Goal: Navigation & Orientation: Find specific page/section

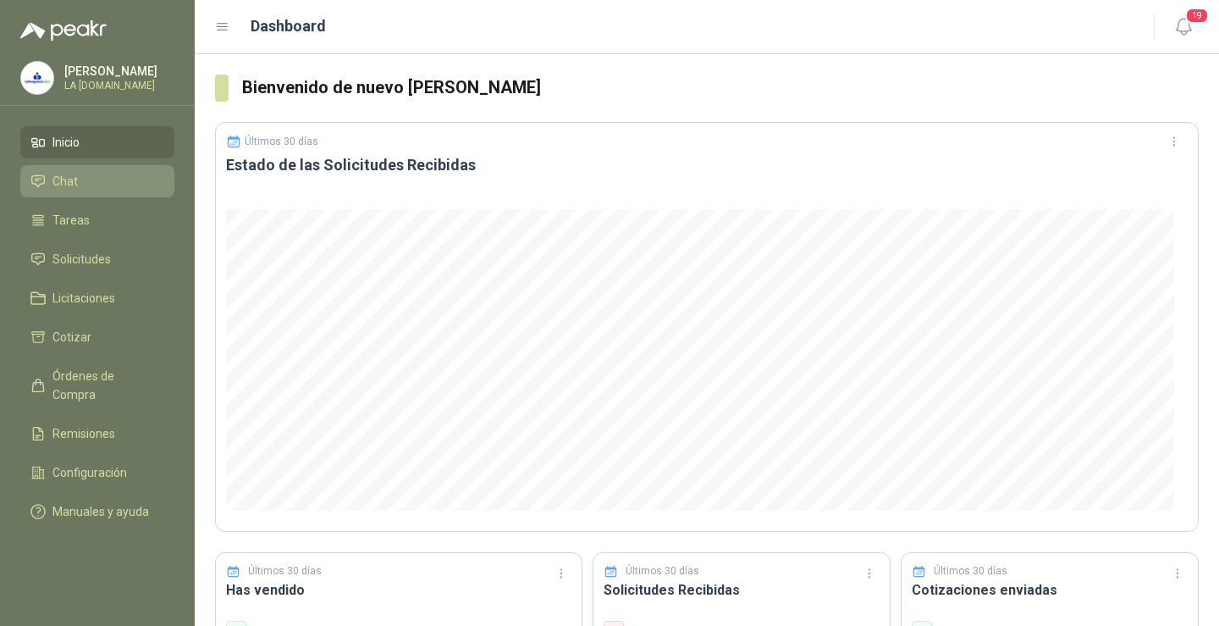
click at [93, 184] on li "Chat" at bounding box center [97, 181] width 134 height 19
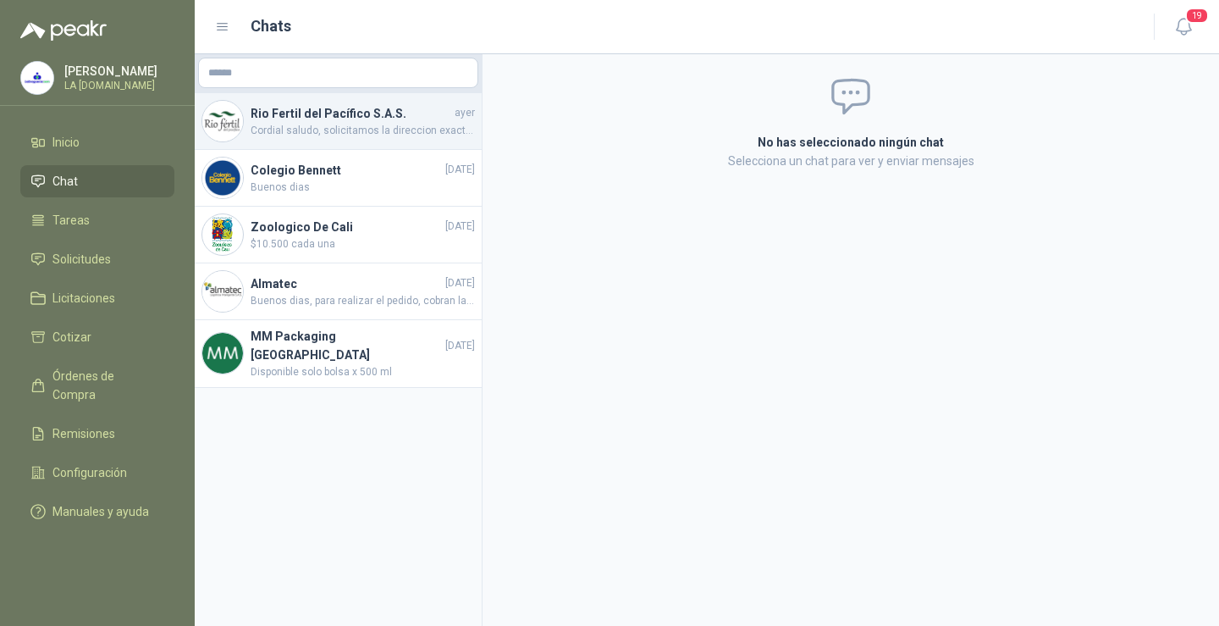
click at [317, 105] on h4 "Rio Fertil del Pacífico S.A.S." at bounding box center [351, 113] width 201 height 19
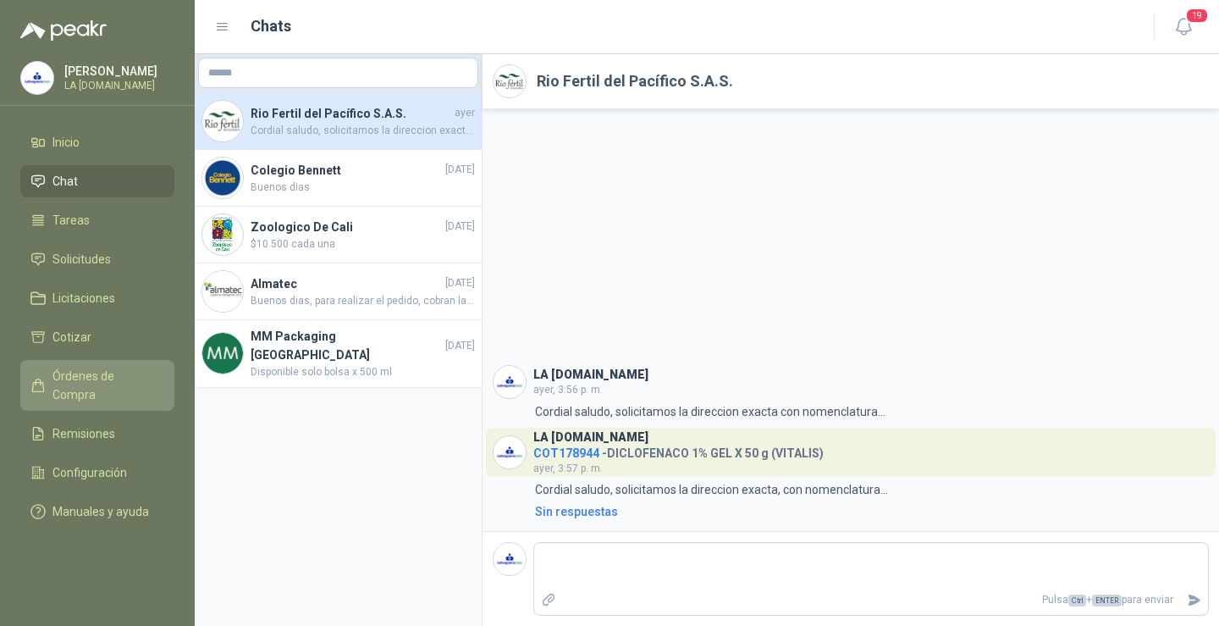
click at [87, 374] on span "Órdenes de Compra" at bounding box center [105, 385] width 106 height 37
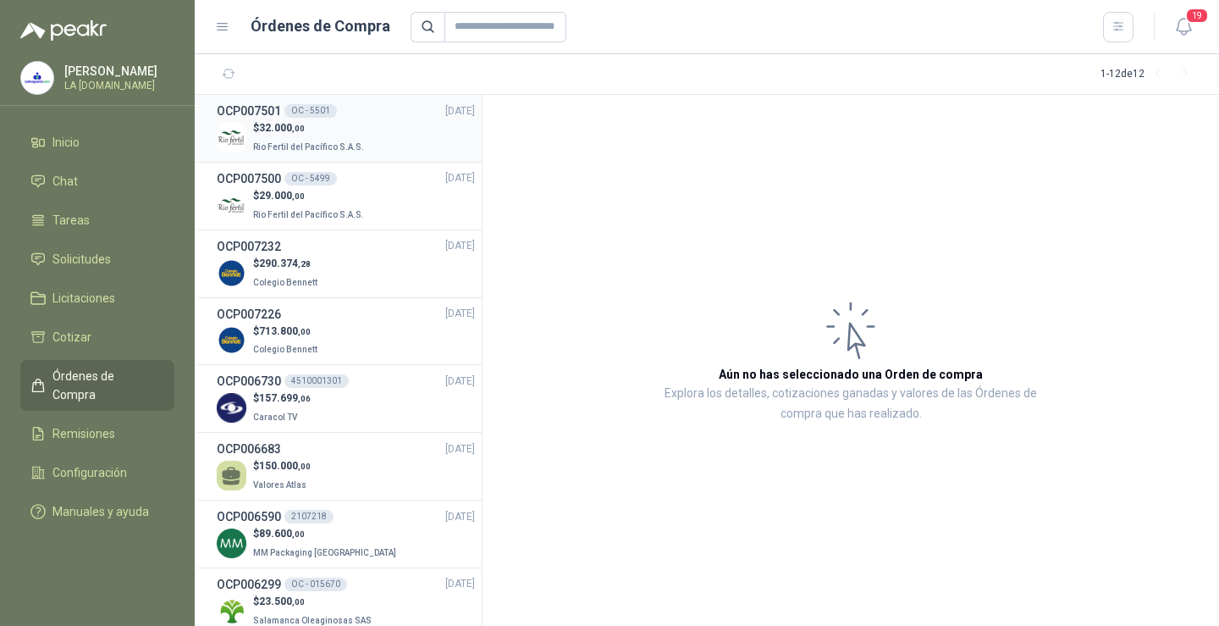
click at [319, 142] on span "Rio Fertil del Pacífico S.A.S." at bounding box center [308, 146] width 111 height 9
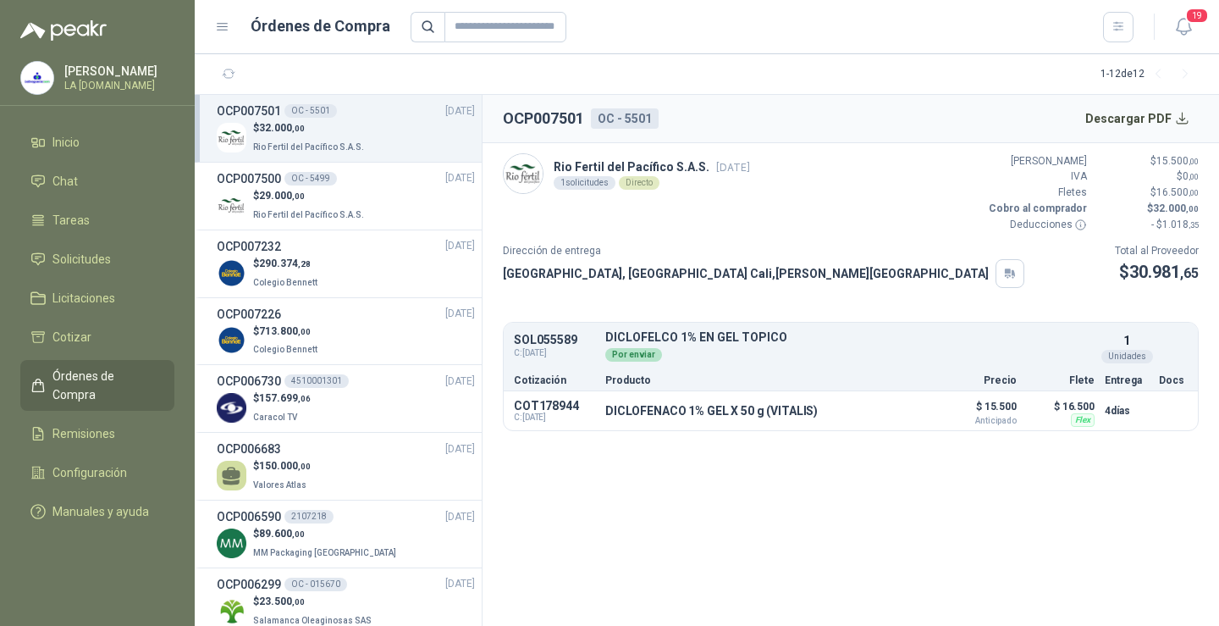
click at [297, 127] on span ",00" at bounding box center [298, 128] width 13 height 9
click at [348, 207] on p "Rio Fertil del Pacífico S.A.S." at bounding box center [310, 213] width 114 height 19
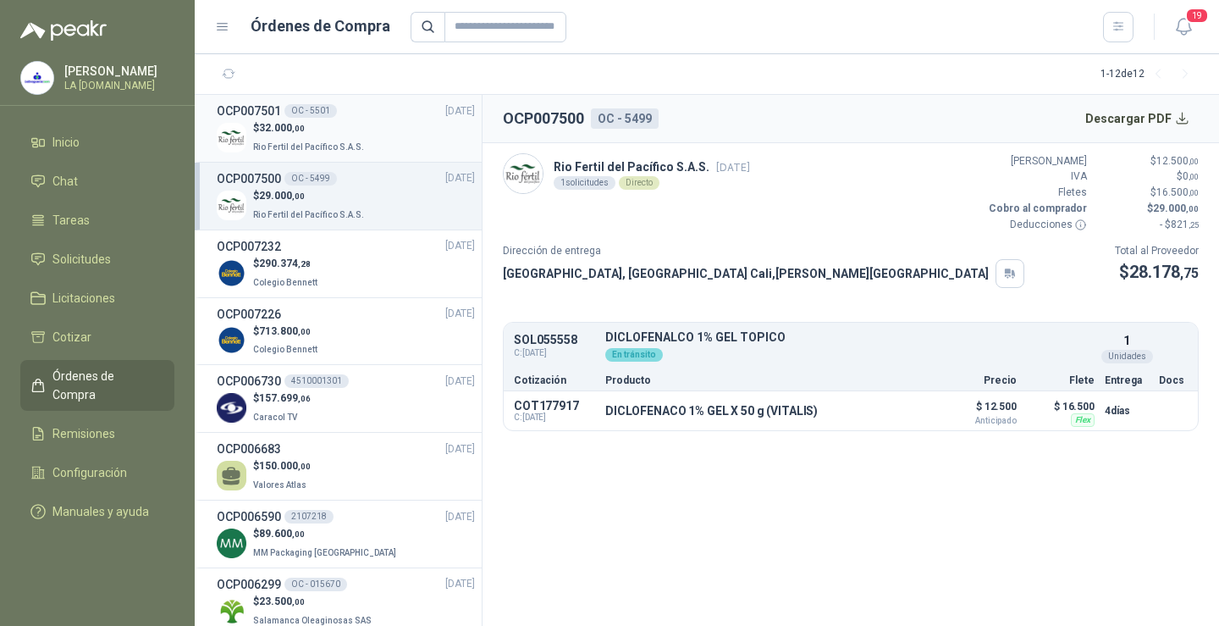
click at [362, 134] on div "$ 32.000 ,00 Rio Fertil del Pacífico S.A.S." at bounding box center [346, 137] width 258 height 35
click at [339, 185] on div "OCP007500 OC - 5499 [DATE]" at bounding box center [346, 178] width 258 height 19
click at [371, 118] on div "OCP007501 OC - 5501 [DATE]" at bounding box center [346, 111] width 258 height 19
click at [348, 228] on li "OCP007500 OC - 5499 [DATE] $ 29.000 ,00 Rio Fertil del Pacífico S.A.S." at bounding box center [338, 197] width 287 height 68
click at [357, 212] on span "Rio Fertil del Pacífico S.A.S." at bounding box center [308, 214] width 111 height 9
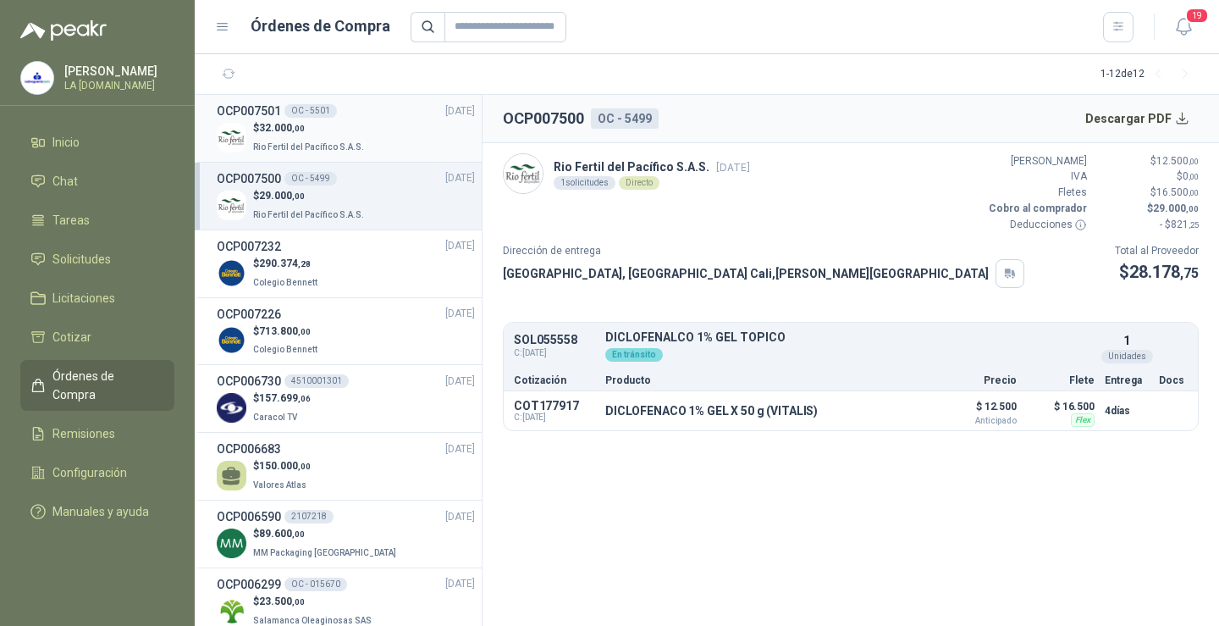
click at [397, 133] on div "$ 32.000 ,00 Rio Fertil del Pacífico S.A.S." at bounding box center [346, 137] width 258 height 35
click at [377, 219] on div "$ 29.000 ,00 Rio Fertil del Pacífico S.A.S." at bounding box center [346, 205] width 258 height 35
click at [383, 99] on li "OCP007501 OC - 5501 [DATE] $ 32.000 ,00 Rio Fertil del Pacífico S.A.S." at bounding box center [338, 129] width 287 height 68
click at [383, 107] on div "OCP007501 OC - 5501 [DATE]" at bounding box center [346, 111] width 258 height 19
click at [378, 185] on div "OCP007500 OC - 5499 [DATE]" at bounding box center [346, 178] width 258 height 19
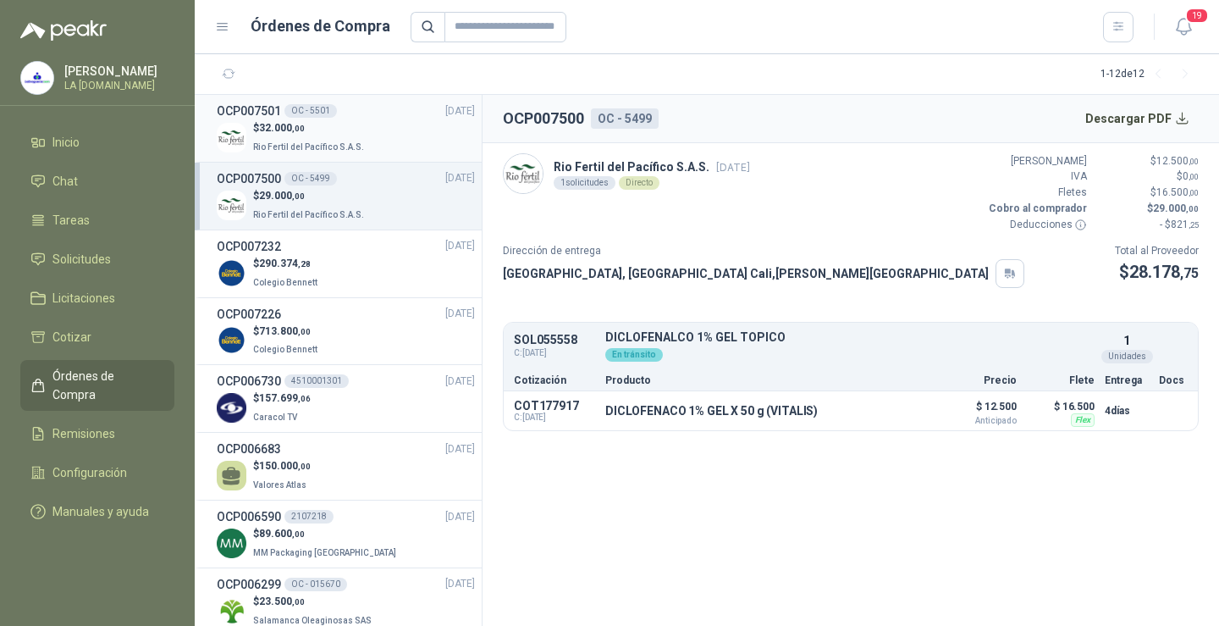
click at [390, 143] on div "$ 32.000 ,00 Rio Fertil del Pacífico S.A.S." at bounding box center [346, 137] width 258 height 35
click at [367, 196] on div "$ 29.000 ,00 Rio Fertil del Pacífico S.A.S." at bounding box center [346, 205] width 258 height 35
click at [391, 141] on div "$ 32.000 ,00 Rio Fertil del Pacífico S.A.S." at bounding box center [346, 137] width 258 height 35
click at [384, 209] on div "$ 29.000 ,00 Rio Fertil del Pacífico S.A.S." at bounding box center [346, 205] width 258 height 35
click at [419, 143] on div "$ 32.000 ,00 Rio Fertil del Pacífico S.A.S." at bounding box center [346, 137] width 258 height 35
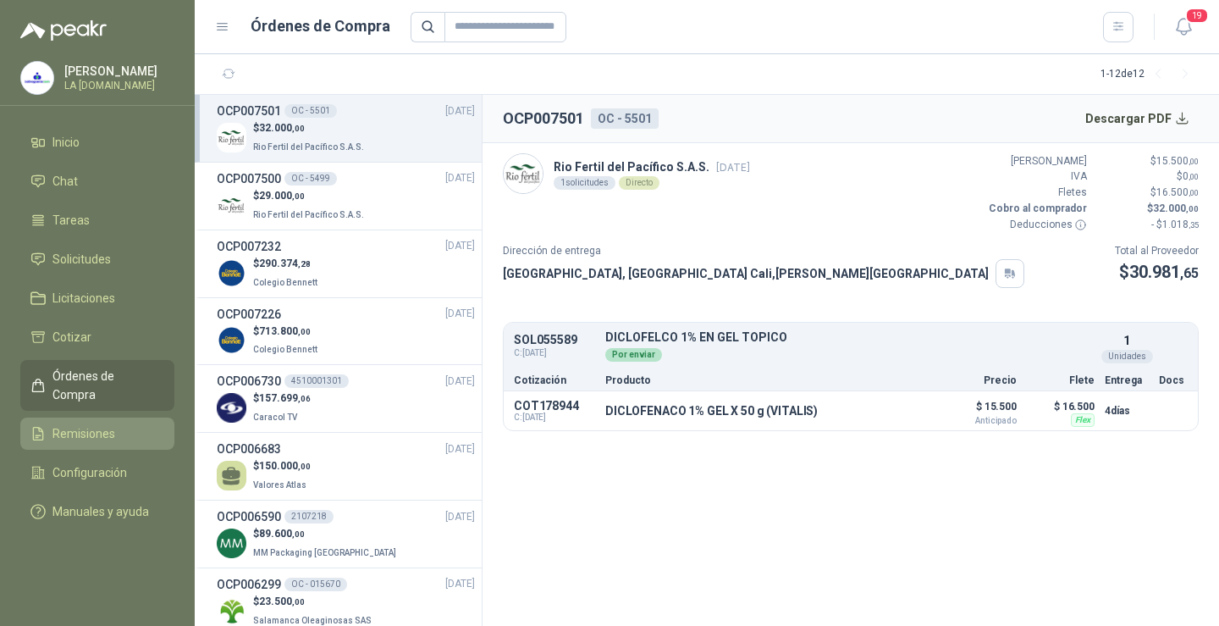
click at [91, 424] on span "Remisiones" at bounding box center [83, 433] width 63 height 19
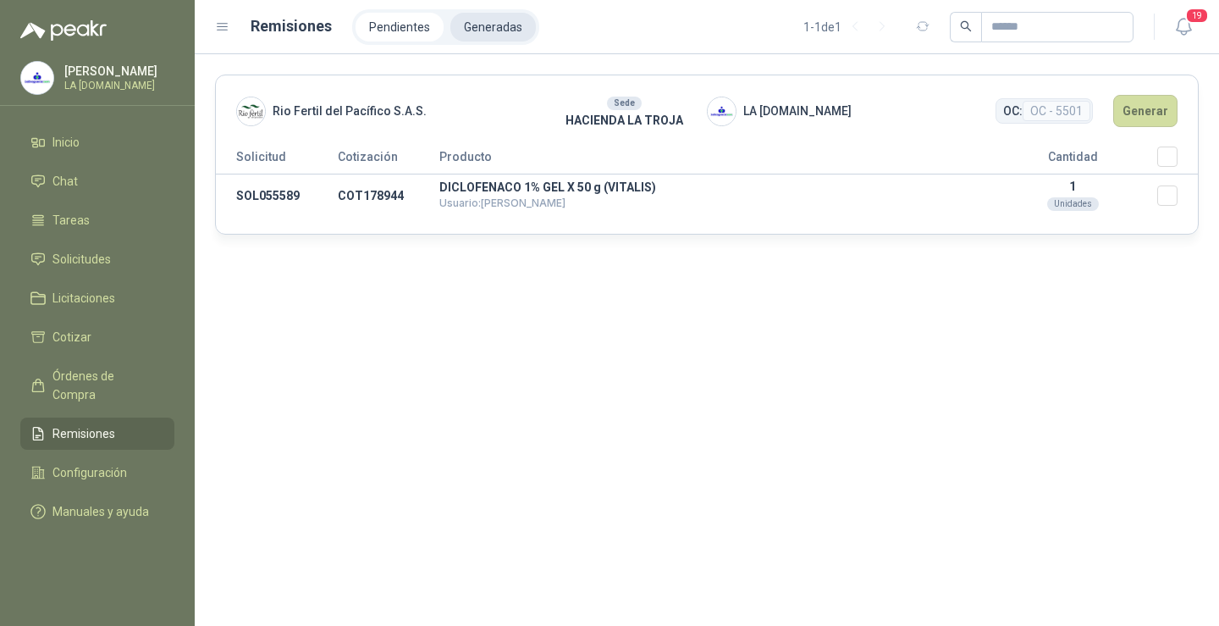
click at [499, 32] on li "Generadas" at bounding box center [493, 27] width 86 height 29
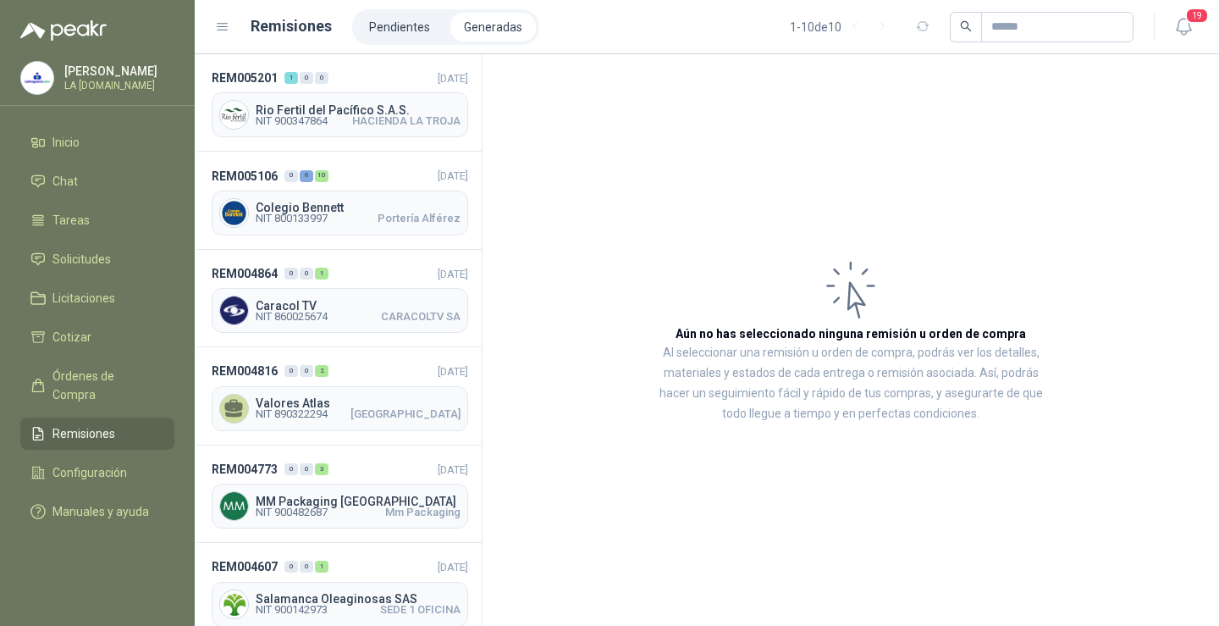
click at [499, 32] on li "Generadas" at bounding box center [493, 27] width 86 height 29
click at [393, 32] on li "Pendientes" at bounding box center [400, 27] width 88 height 29
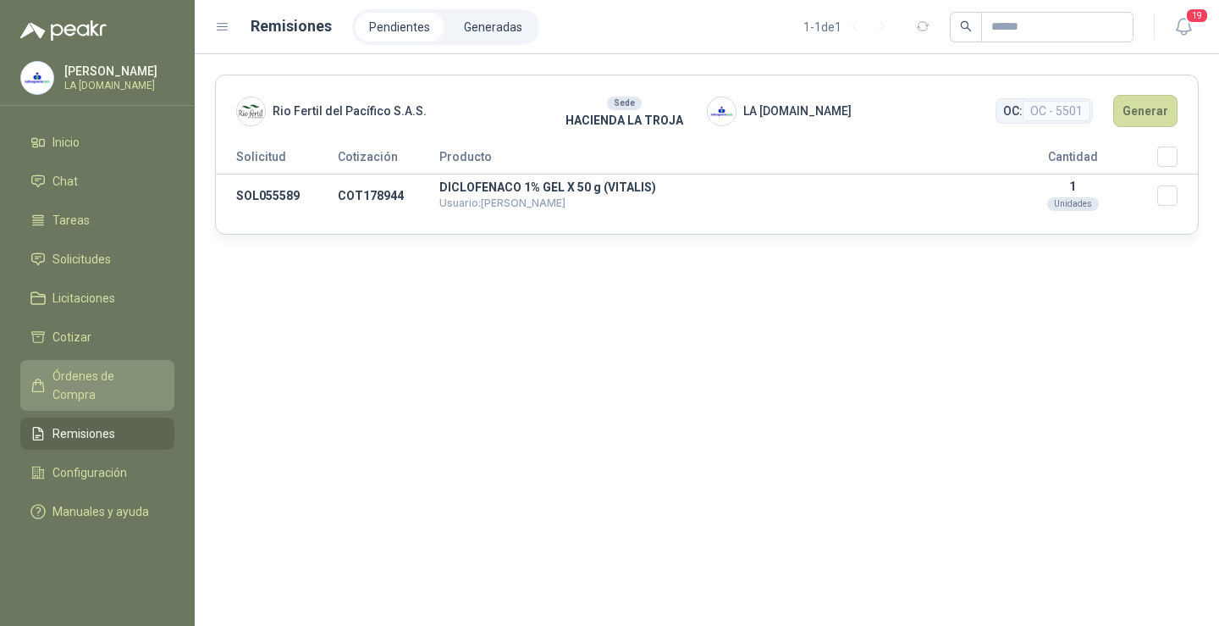
click at [135, 377] on span "Órdenes de Compra" at bounding box center [105, 385] width 106 height 37
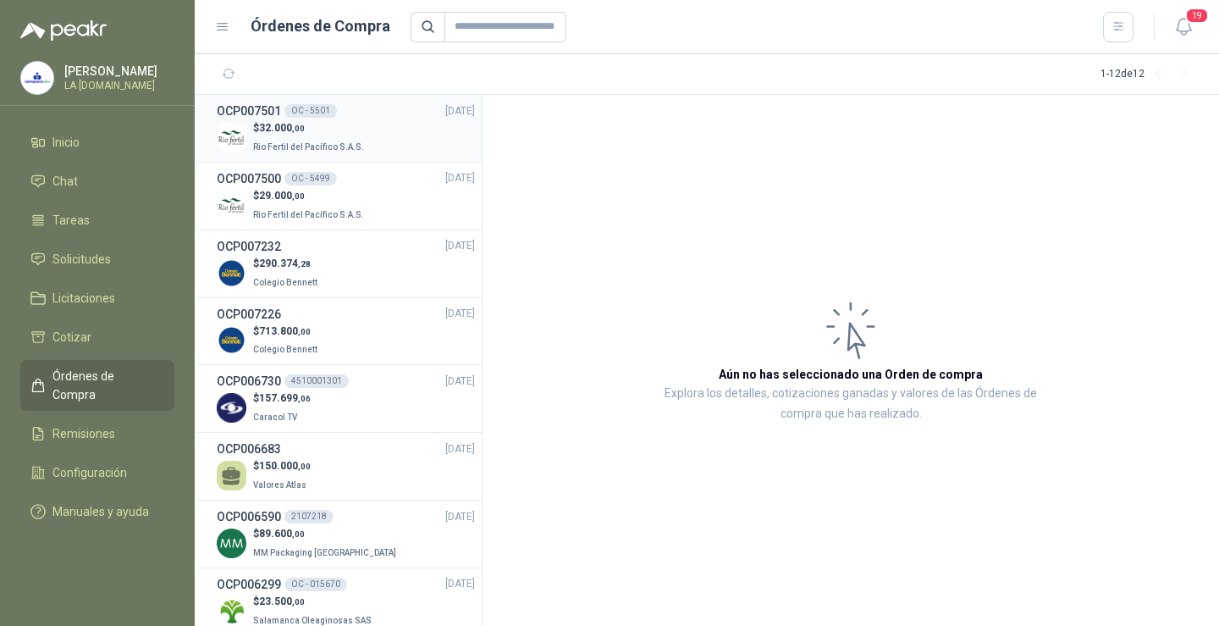
click at [331, 131] on p "$ 32.000 ,00" at bounding box center [310, 128] width 114 height 16
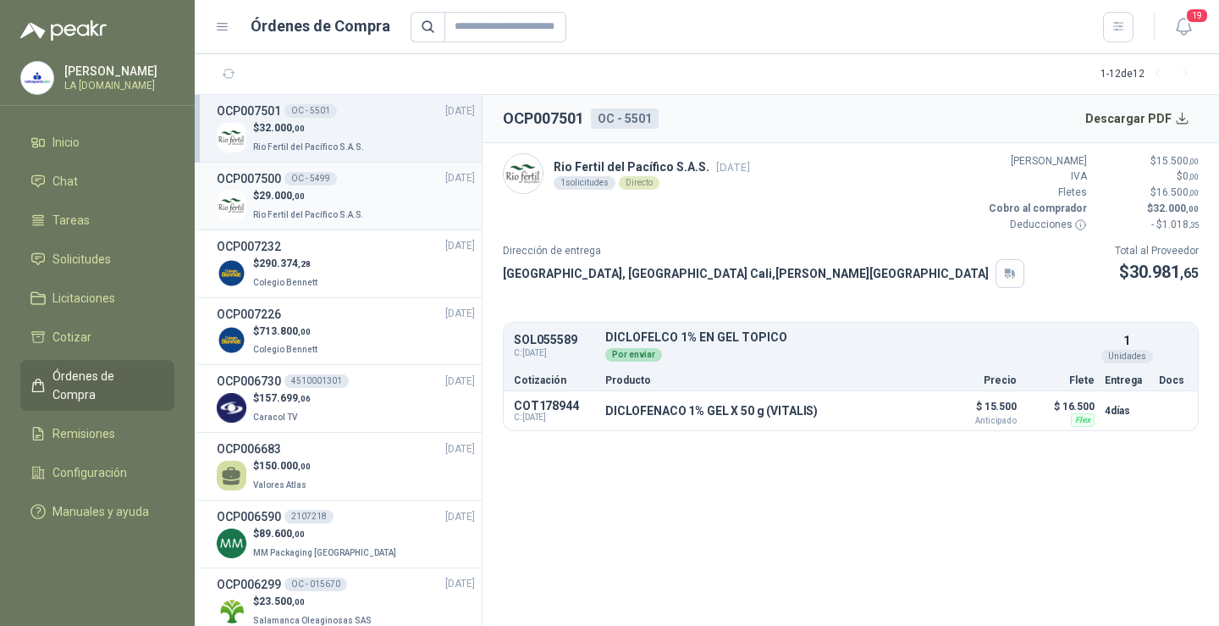
click at [352, 199] on p "$ 29.000 ,00" at bounding box center [310, 196] width 114 height 16
click at [331, 130] on p "$ 32.000 ,00" at bounding box center [310, 128] width 114 height 16
click at [121, 417] on link "Remisiones" at bounding box center [97, 433] width 154 height 32
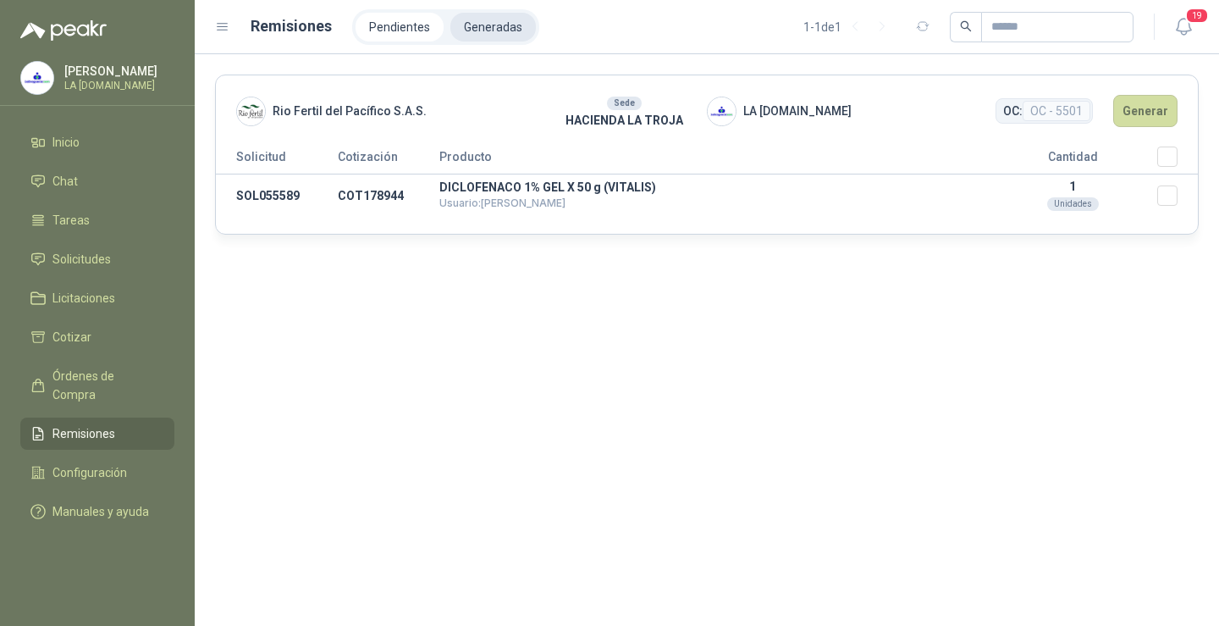
click at [495, 31] on li "Generadas" at bounding box center [493, 27] width 86 height 29
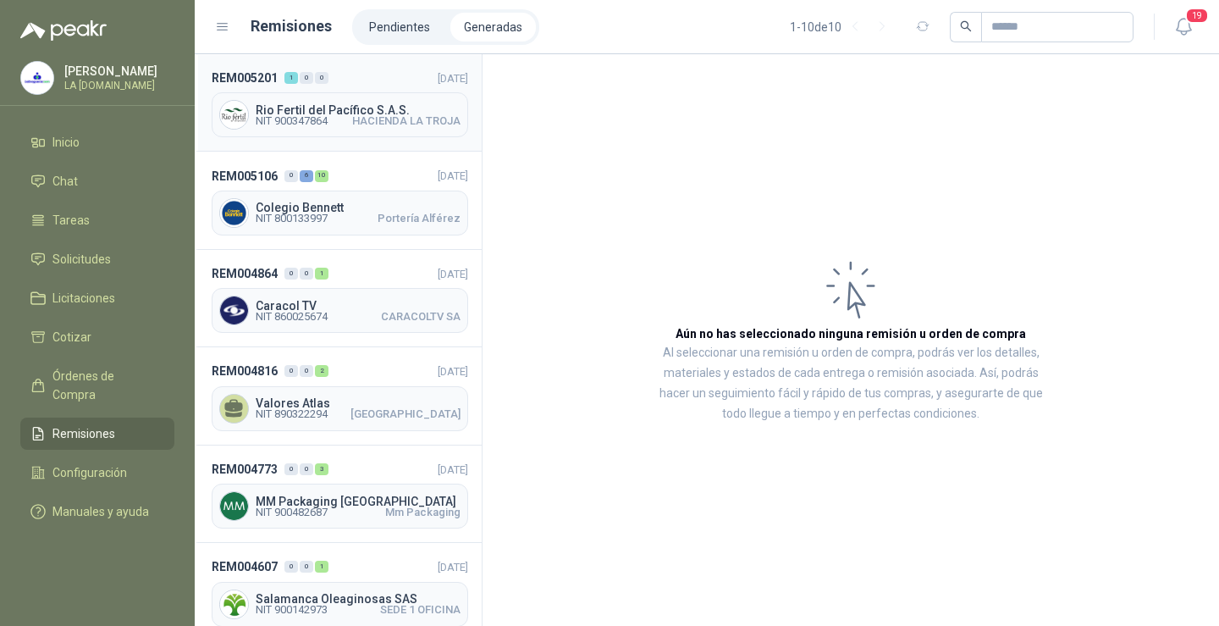
click at [349, 113] on span "Rio Fertil del Pacífico S.A.S." at bounding box center [358, 110] width 205 height 12
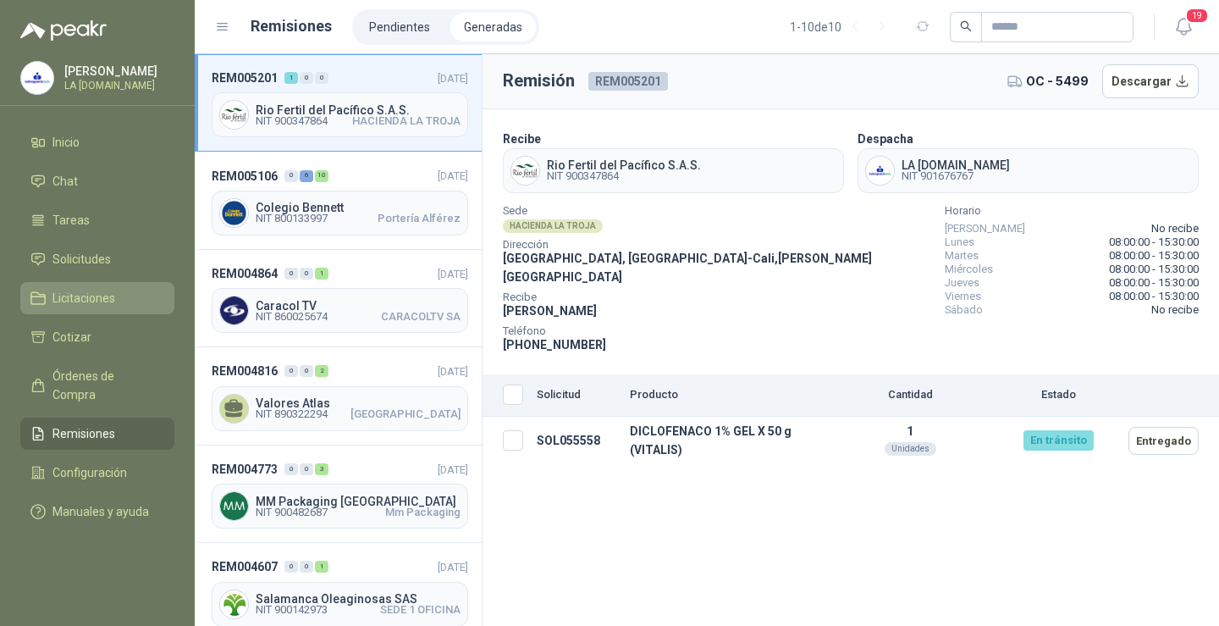
click at [118, 291] on li "Licitaciones" at bounding box center [97, 298] width 134 height 19
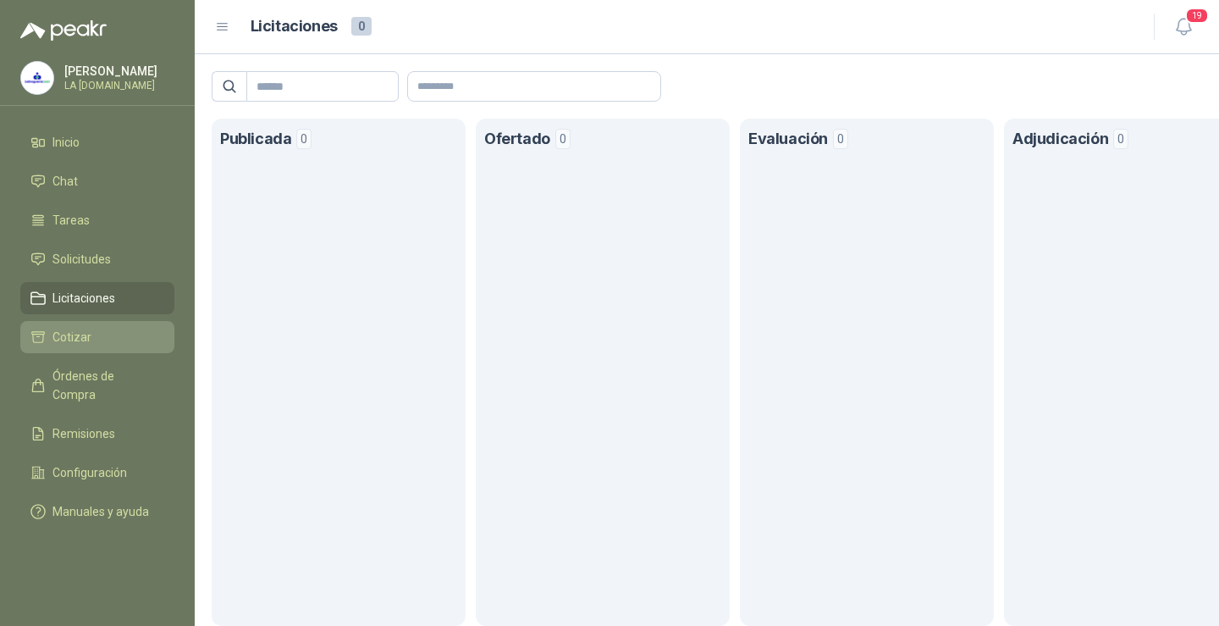
click at [78, 346] on link "Cotizar" at bounding box center [97, 337] width 154 height 32
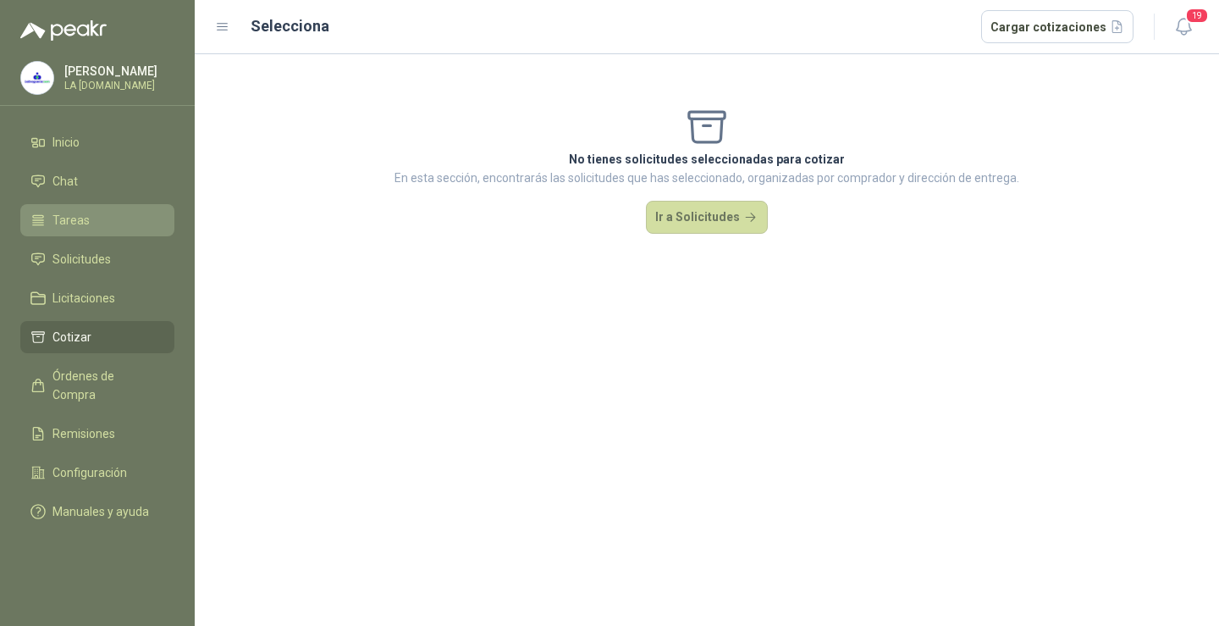
click at [117, 220] on li "Tareas" at bounding box center [97, 220] width 134 height 19
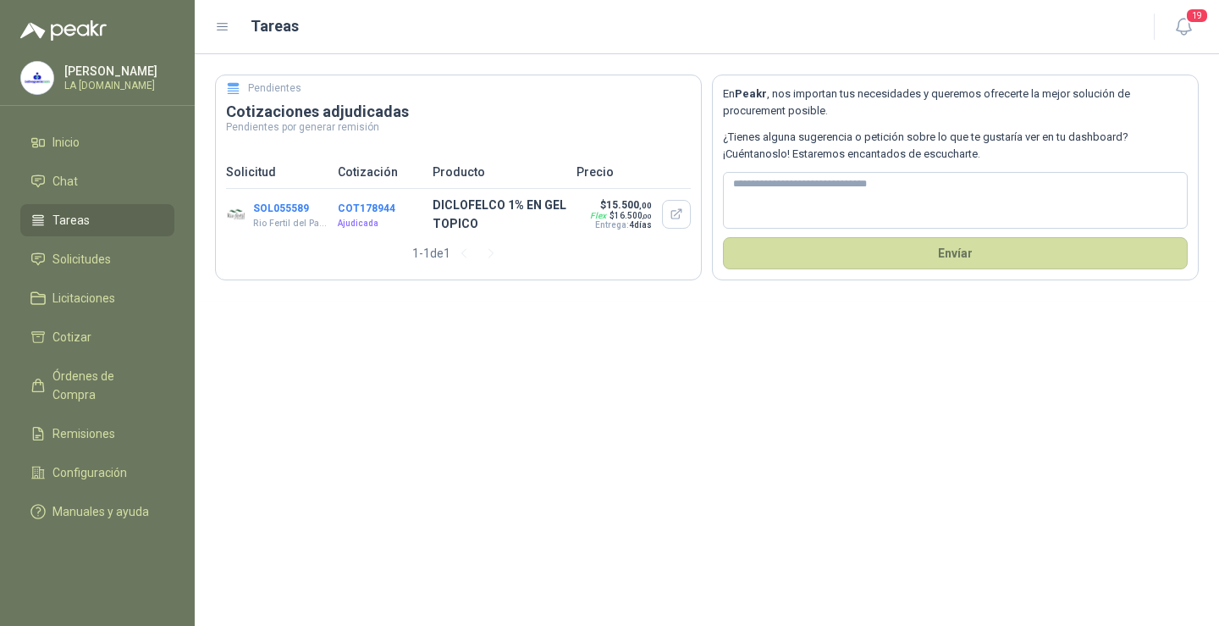
click at [257, 209] on button "SOL055589" at bounding box center [281, 208] width 56 height 12
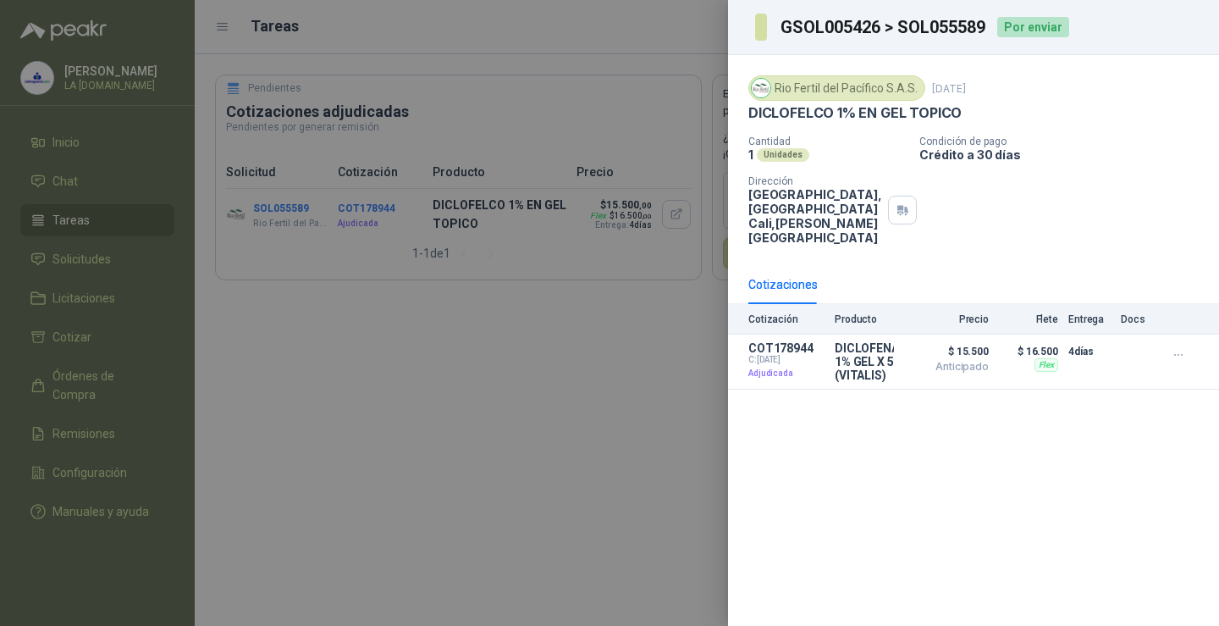
click at [884, 90] on div "Rio Fertil del Pacífico S.A.S." at bounding box center [836, 87] width 177 height 25
click at [57, 176] on div at bounding box center [609, 313] width 1219 height 626
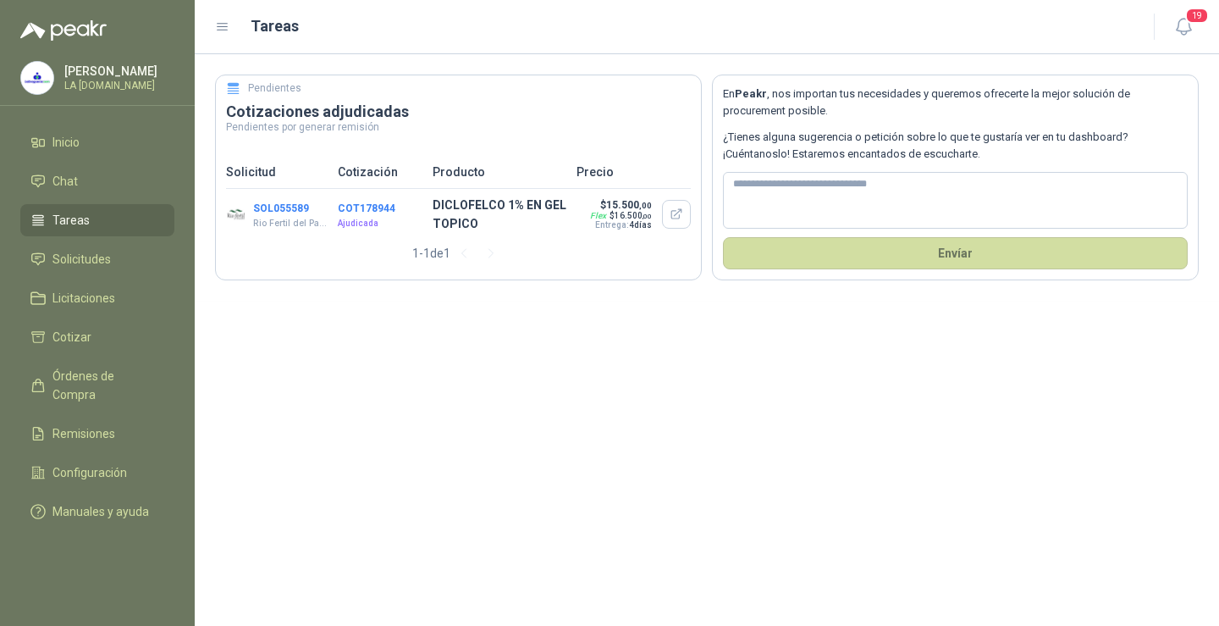
click at [81, 183] on li "Chat" at bounding box center [97, 181] width 134 height 19
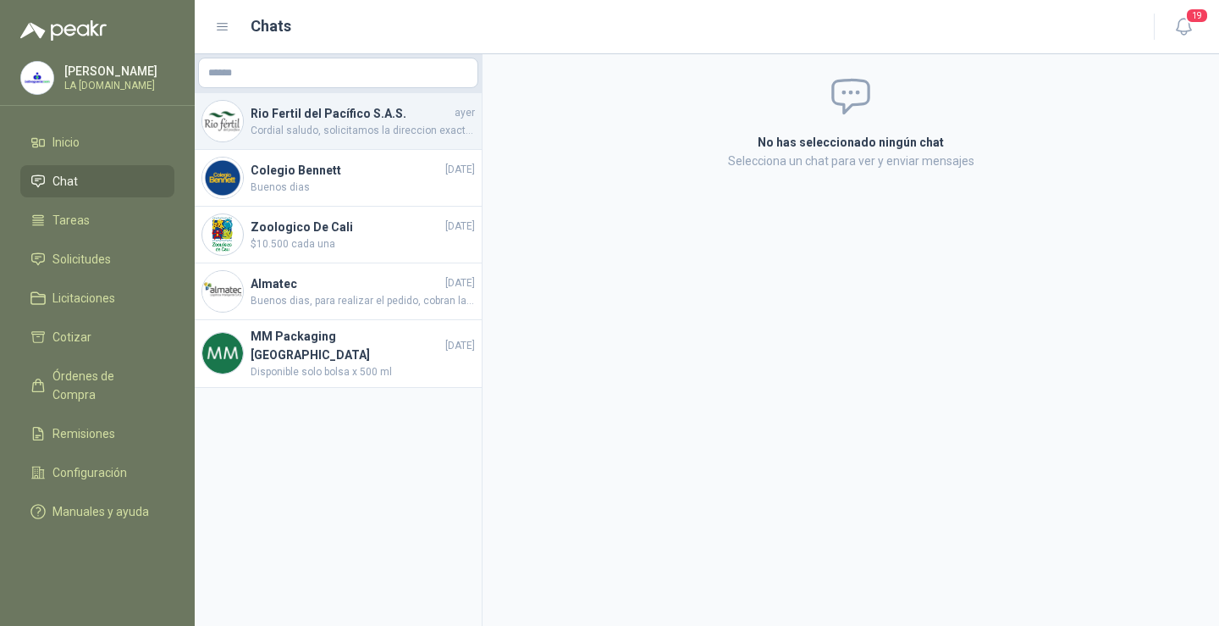
click at [232, 117] on img at bounding box center [222, 121] width 41 height 41
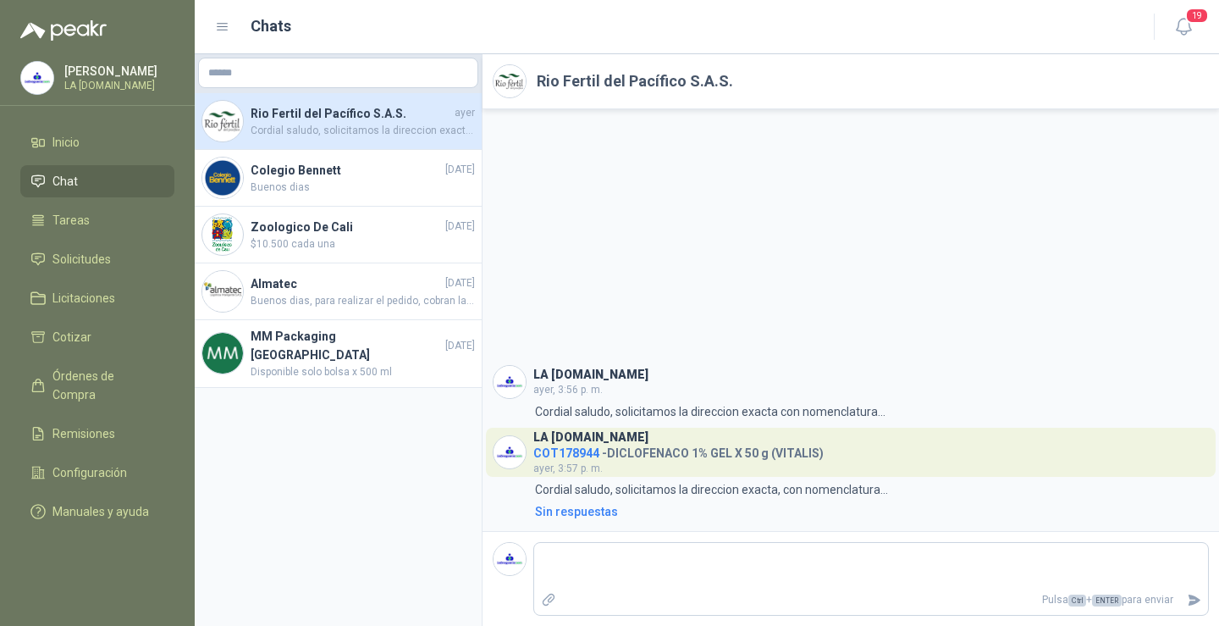
click at [566, 84] on h2 "Rio Fertil del Pacífico S.A.S." at bounding box center [635, 81] width 196 height 24
